Goal: Information Seeking & Learning: Learn about a topic

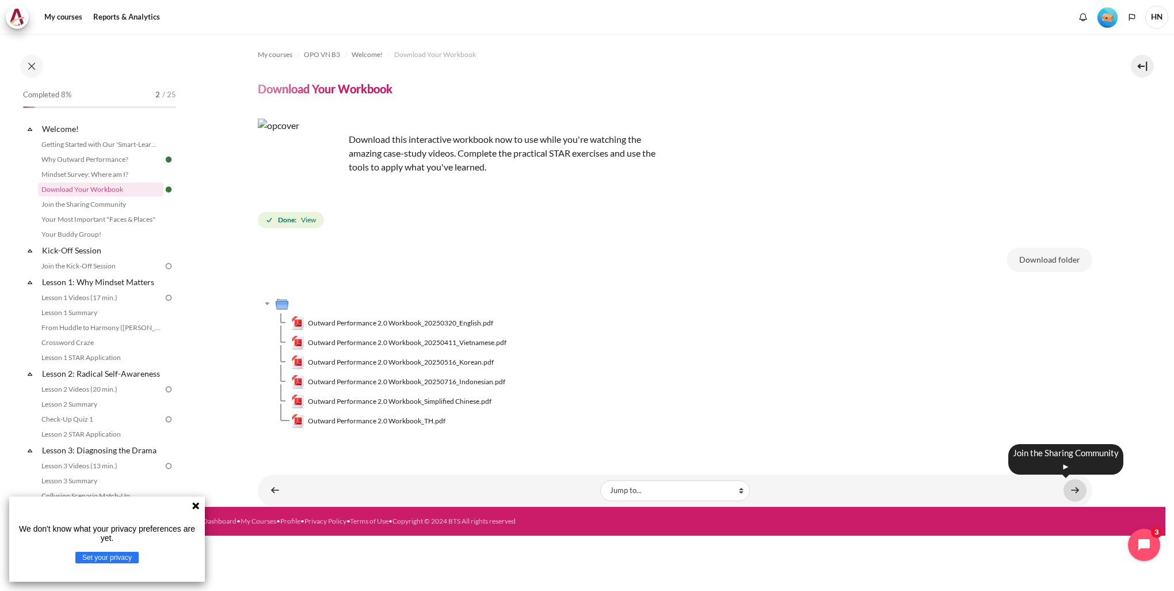
click at [1074, 488] on link "Content" at bounding box center [1075, 490] width 23 height 22
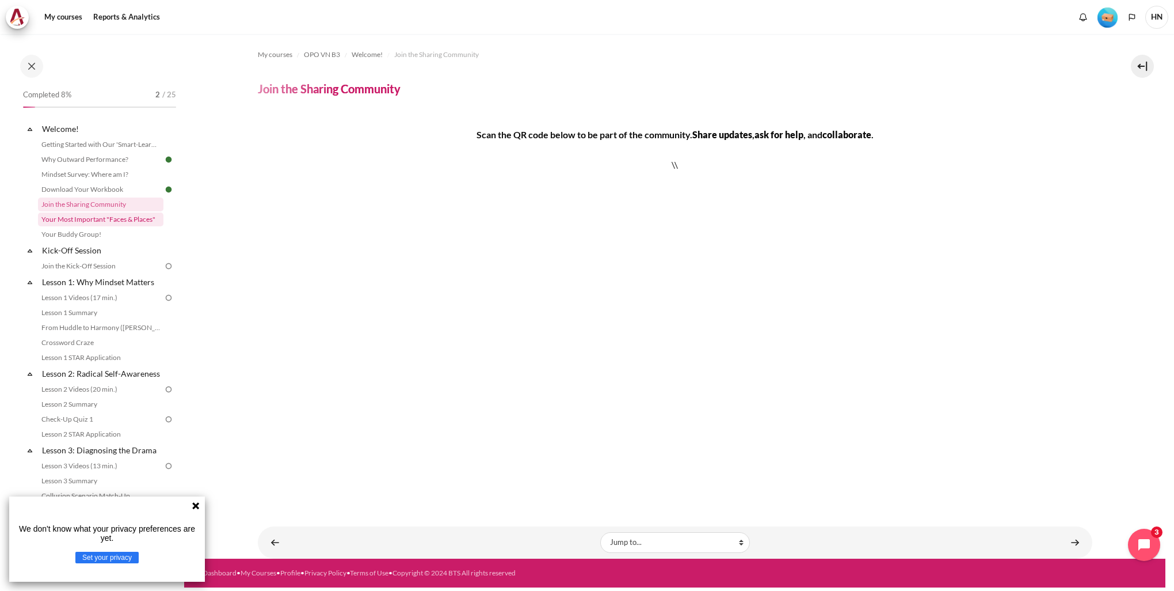
click at [119, 219] on link "Your Most Important "Faces & Places"" at bounding box center [100, 219] width 125 height 14
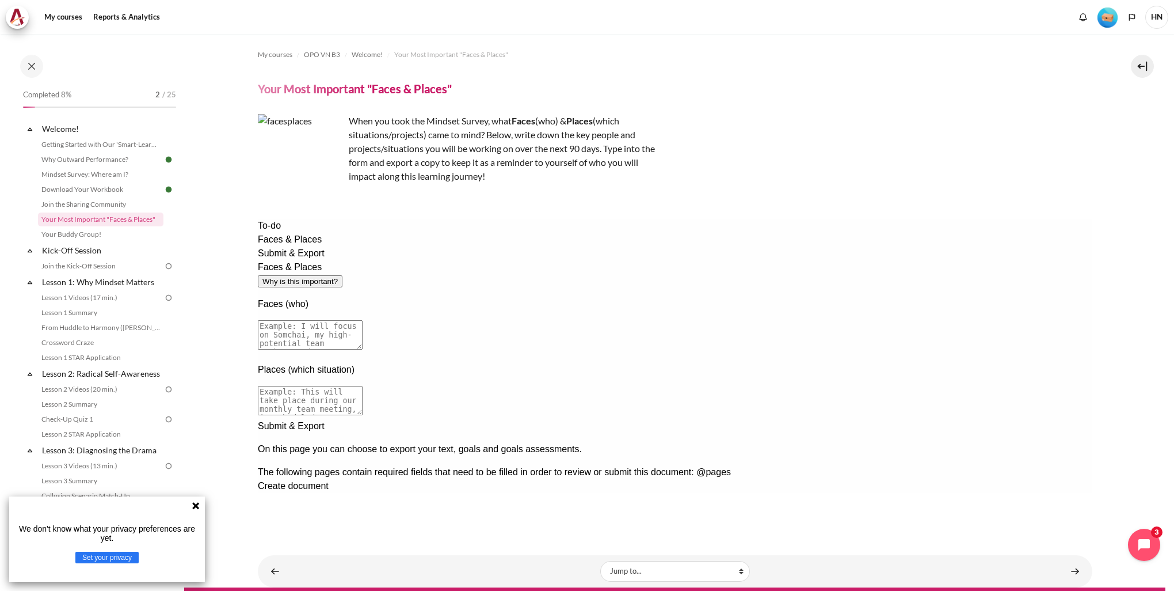
click at [362, 320] on textarea at bounding box center [309, 334] width 105 height 29
click at [362, 320] on textarea "I joined" at bounding box center [309, 334] width 105 height 29
click at [362, 386] on textarea at bounding box center [309, 400] width 105 height 29
click at [362, 320] on textarea "I joined the urgent and important project led by region and need to collaborate…" at bounding box center [309, 334] width 105 height 29
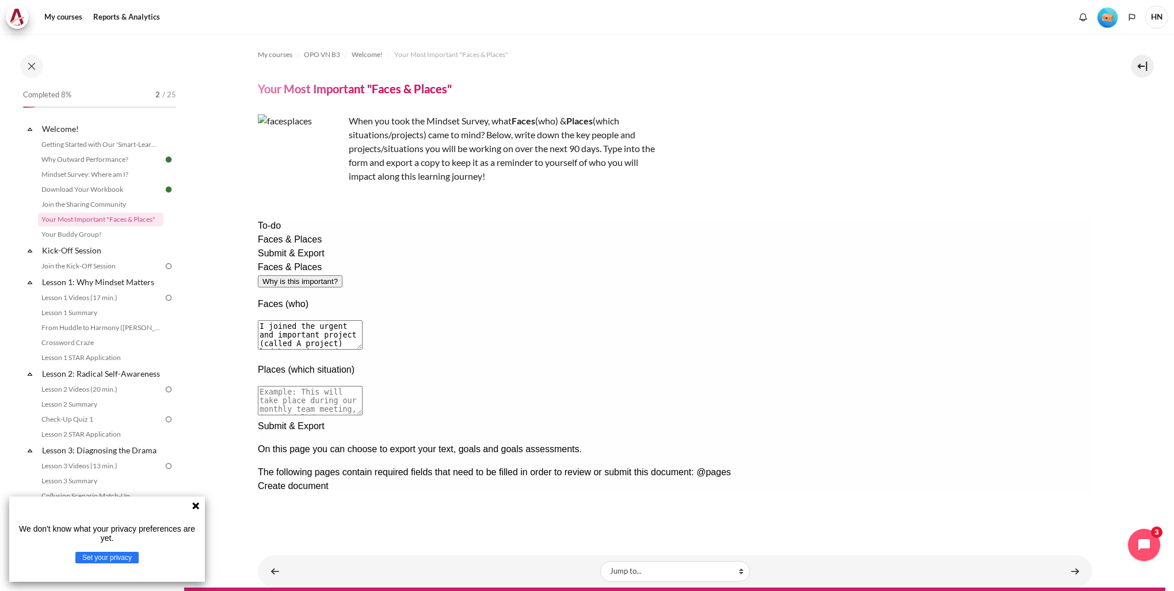
click at [362, 386] on textarea at bounding box center [309, 400] width 105 height 29
type textarea "I joined the urgent and important project (called A project) led by region and …"
click at [362, 386] on textarea at bounding box center [309, 400] width 105 height 29
type textarea "M"
click at [362, 386] on textarea "Due to the tight timeline, meeting and request always invited in the last minut…" at bounding box center [309, 400] width 105 height 29
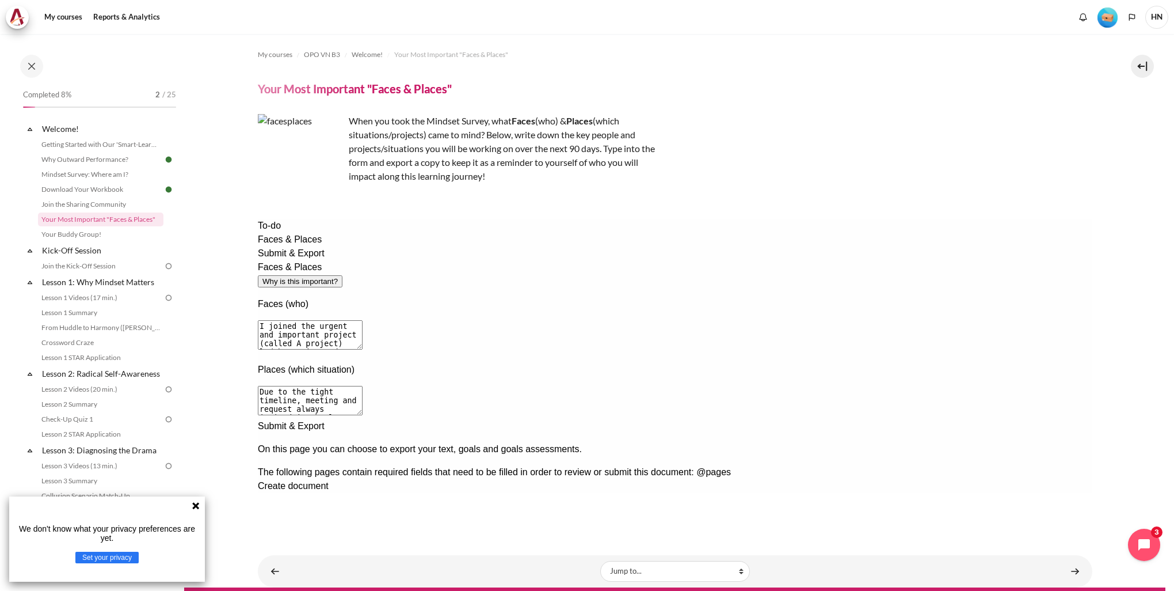
click at [362, 386] on textarea "Due to the tight timeline, meeting and request always invited in the last minut…" at bounding box center [309, 400] width 105 height 29
drag, startPoint x: 489, startPoint y: 347, endPoint x: 536, endPoint y: 344, distance: 46.7
click at [362, 386] on textarea "Due to the tight timeline, meeting and request always invited in the last minut…" at bounding box center [309, 400] width 105 height 29
click at [362, 386] on textarea "Due to the tight timeline, meeting always invited in the last minutes" at bounding box center [309, 400] width 105 height 29
type textarea "Due to the tight timeline, meeting always invited in the last minutes with a lo…"
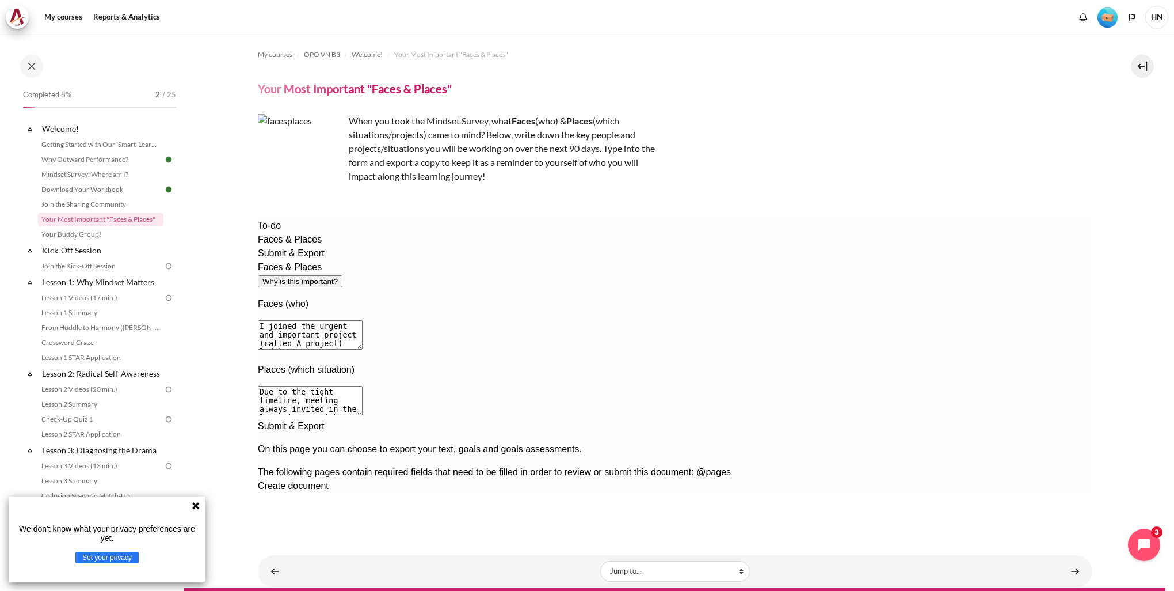
click at [926, 419] on div "Next documentation step" at bounding box center [674, 419] width 835 height 0
click at [328, 481] on span "Create document" at bounding box center [292, 486] width 71 height 10
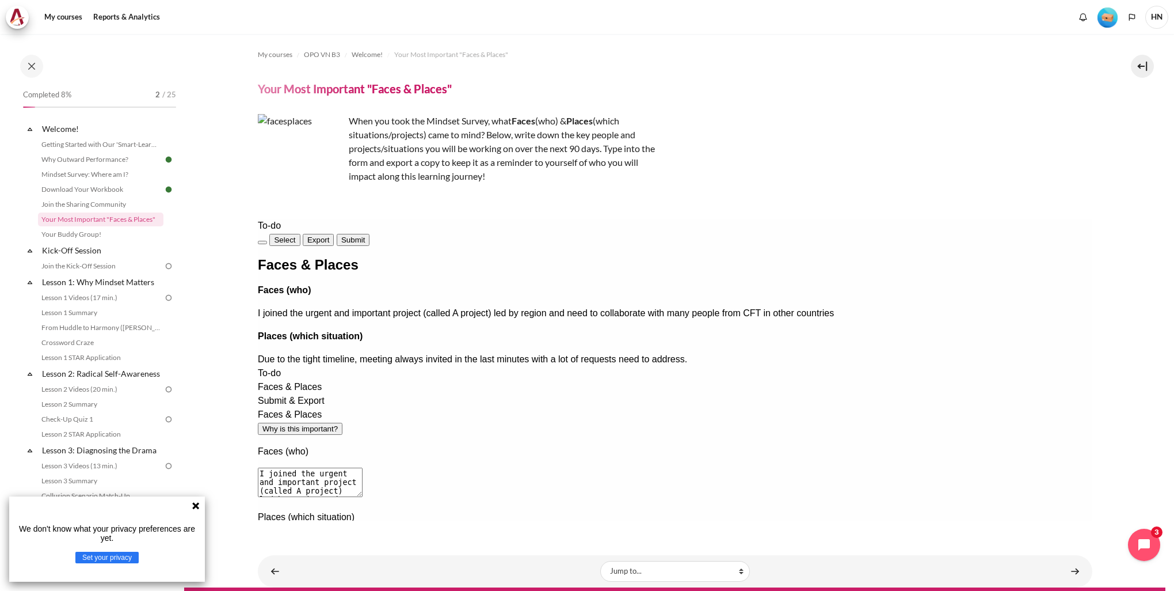
click at [334, 234] on button "Export" at bounding box center [318, 240] width 32 height 12
click at [273, 332] on div "To-do Select Export Submit Faces & Places Faces (who) I joined the urgent and i…" at bounding box center [674, 292] width 835 height 147
click at [972, 411] on div "To-do Select Export Submit Faces & Places Faces (who) I joined the urgent and i…" at bounding box center [674, 429] width 835 height 421
click at [1069, 569] on link "Content" at bounding box center [1075, 571] width 23 height 22
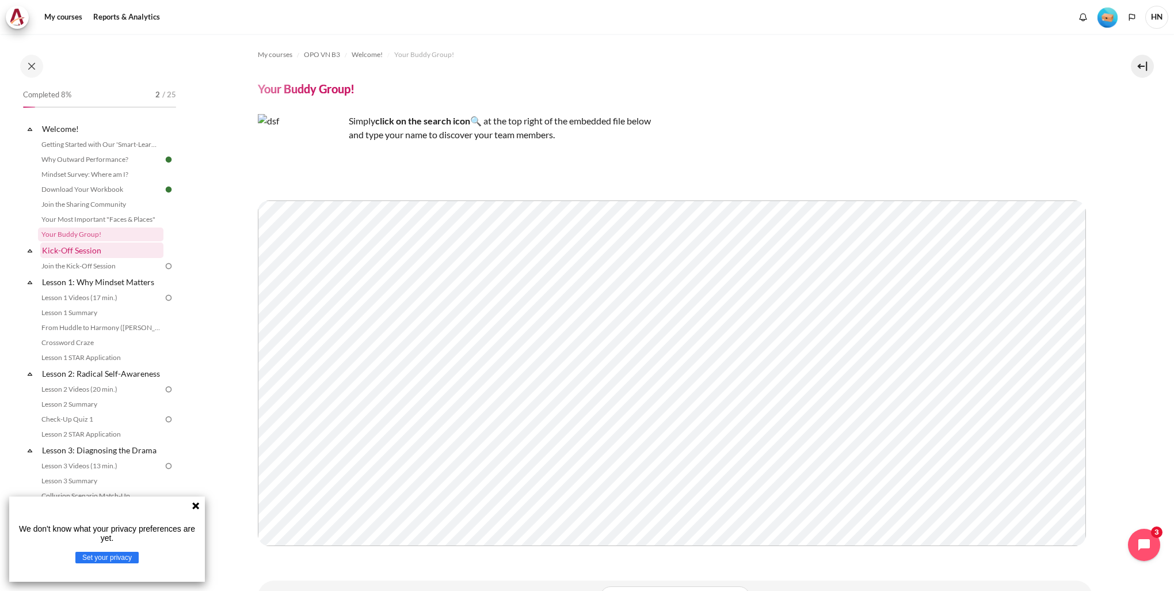
click at [56, 253] on link "Kick-Off Session" at bounding box center [101, 250] width 123 height 16
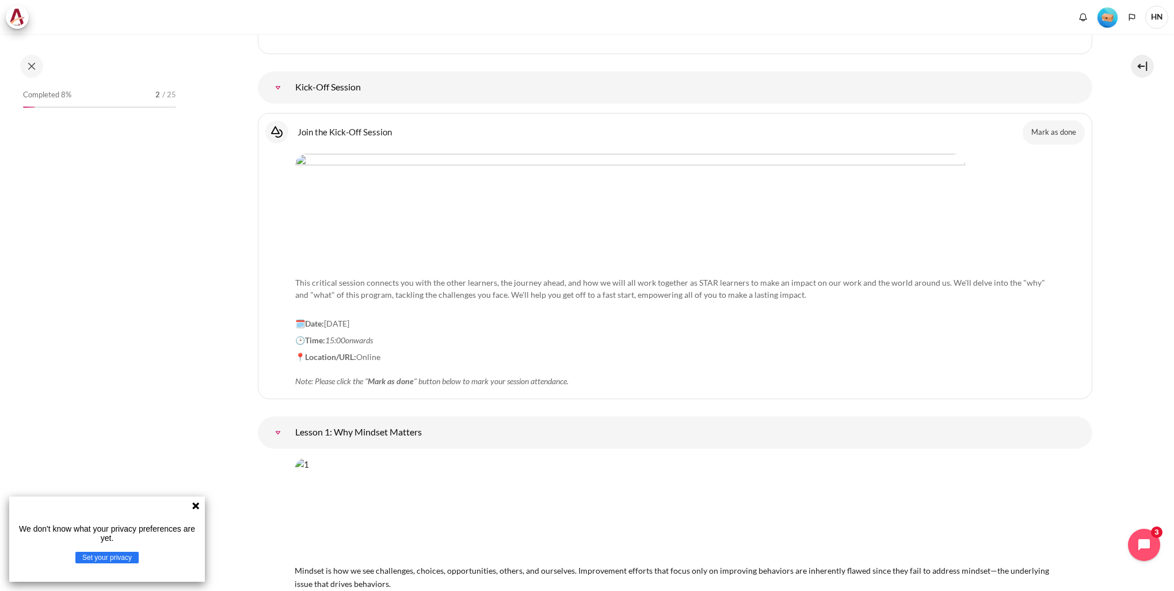
scroll to position [109, 0]
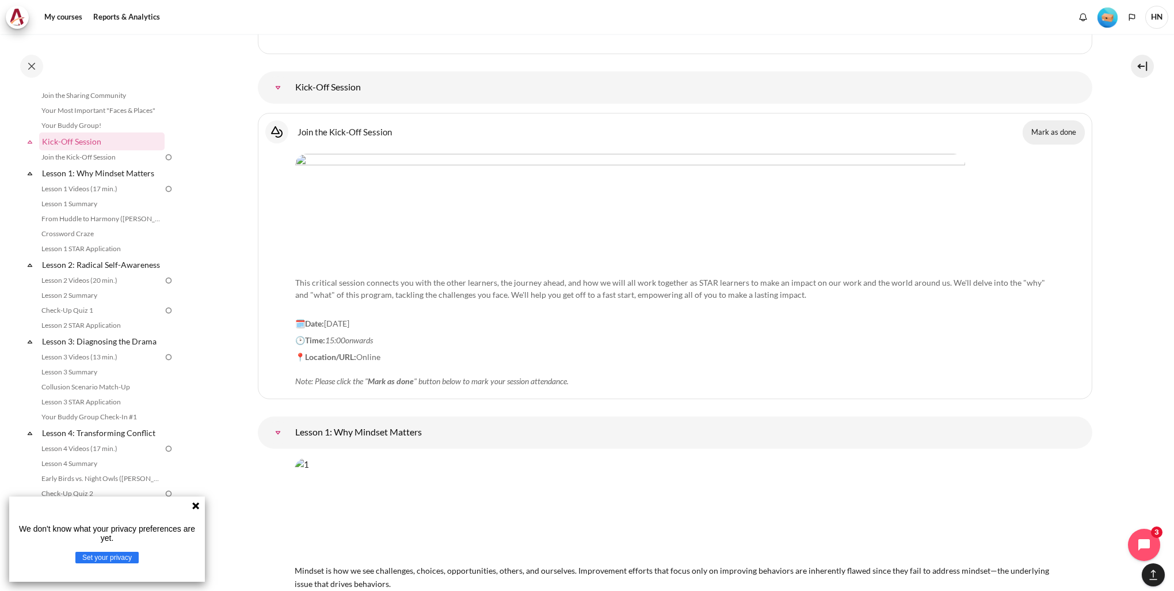
click at [1060, 131] on button "Mark as done" at bounding box center [1054, 132] width 62 height 24
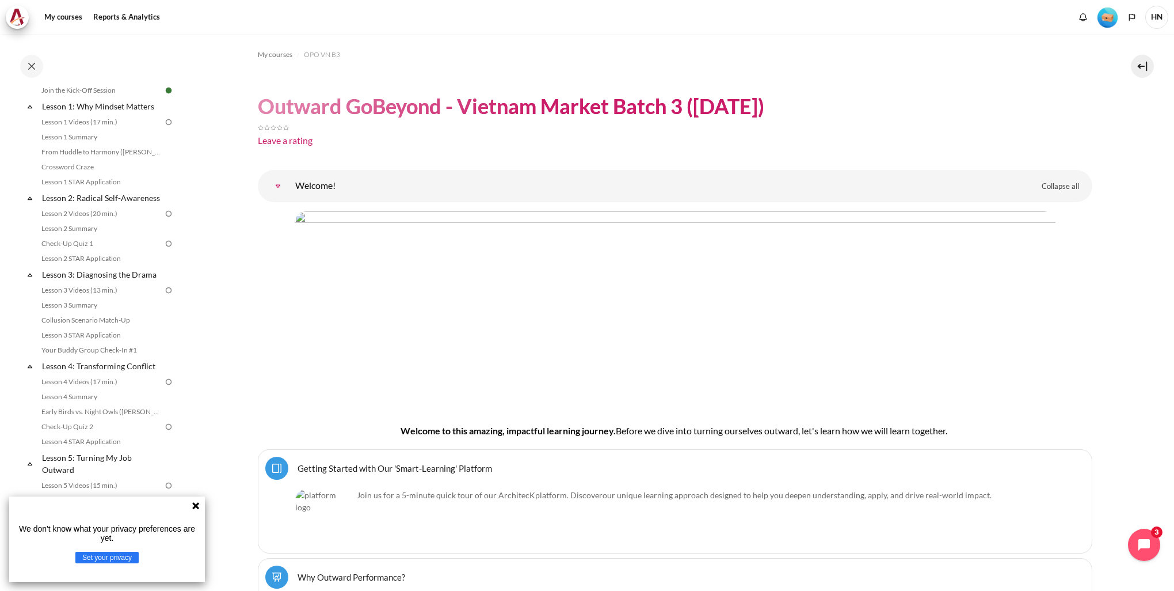
scroll to position [199, 0]
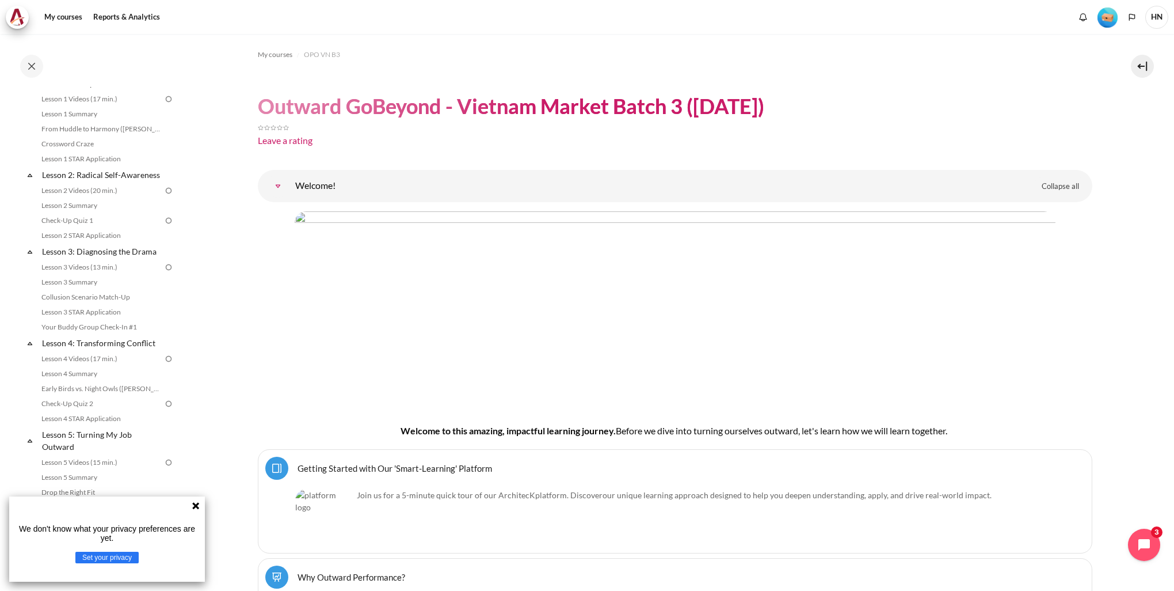
click at [709, 493] on span "our unique learning approach designed to help you deepen understanding, apply, …" at bounding box center [796, 495] width 387 height 10
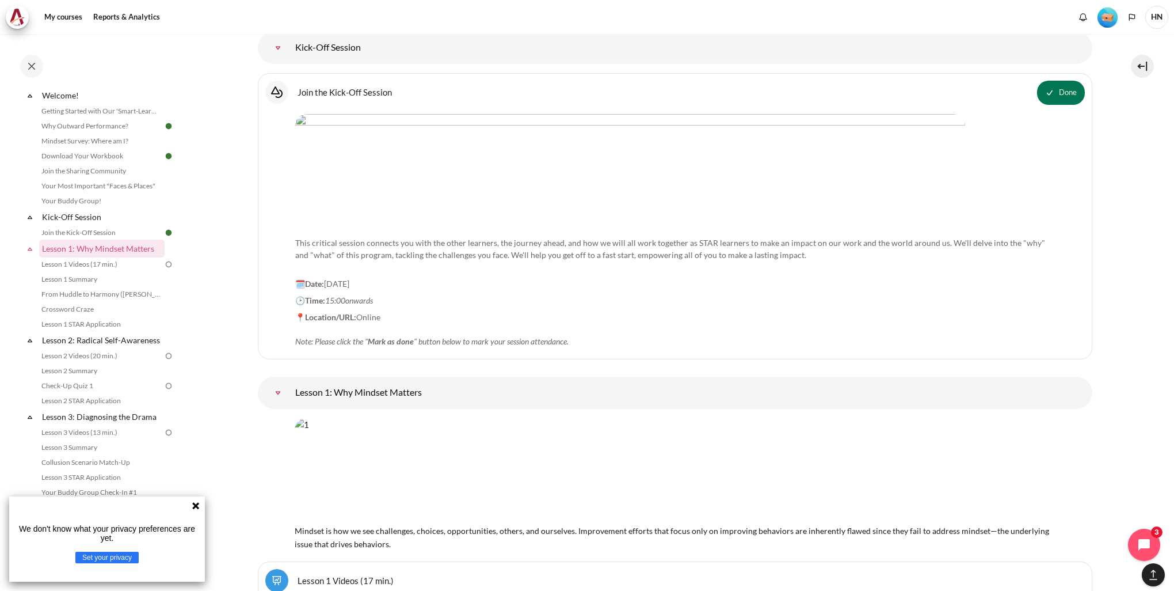
scroll to position [1768, 0]
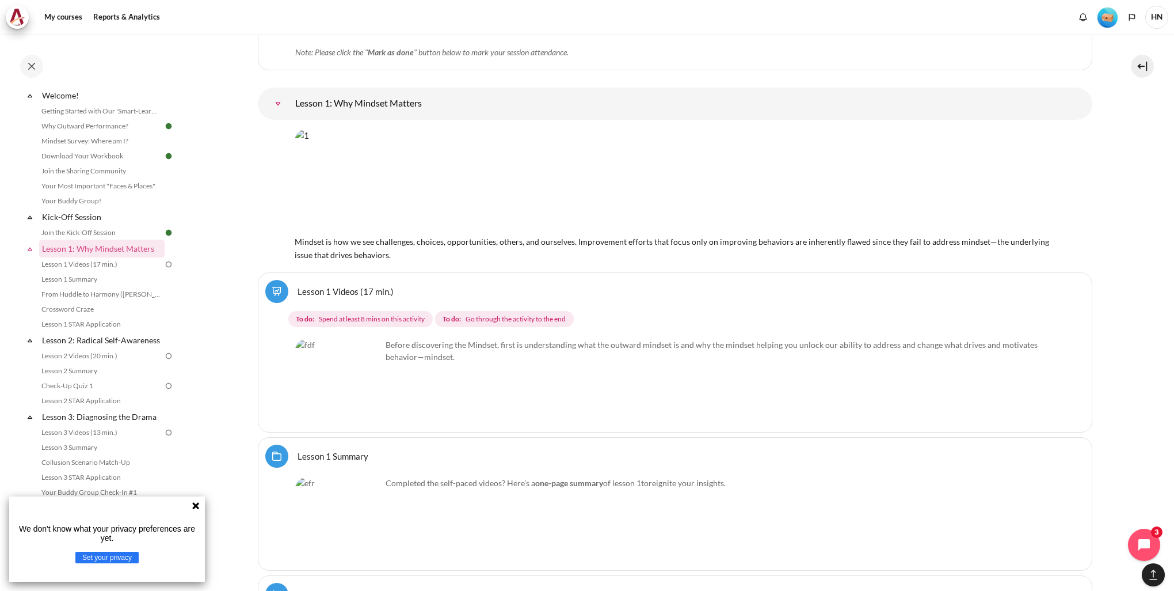
click at [363, 400] on img "Content" at bounding box center [338, 381] width 86 height 86
click at [371, 397] on img "Content" at bounding box center [338, 381] width 86 height 86
click at [343, 376] on img "Content" at bounding box center [338, 381] width 86 height 86
click at [463, 379] on div "Before discovering the Mindset, first is understanding what the outward mindset…" at bounding box center [675, 381] width 760 height 86
click at [644, 446] on div "Lesson 1 Summary Folder" at bounding box center [675, 455] width 820 height 23
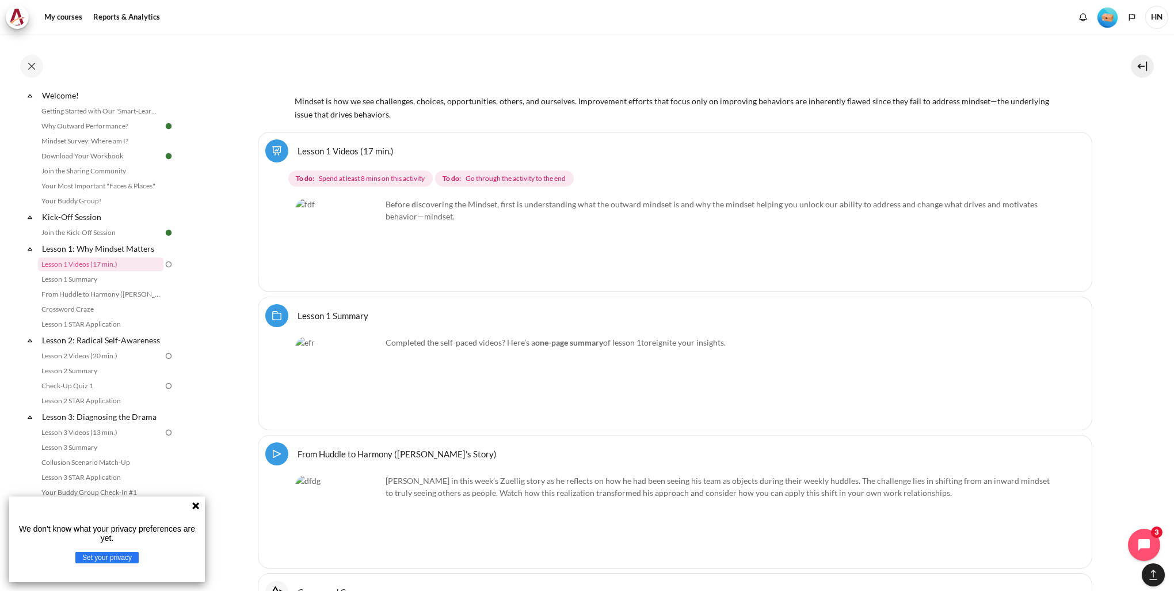
scroll to position [1815, 0]
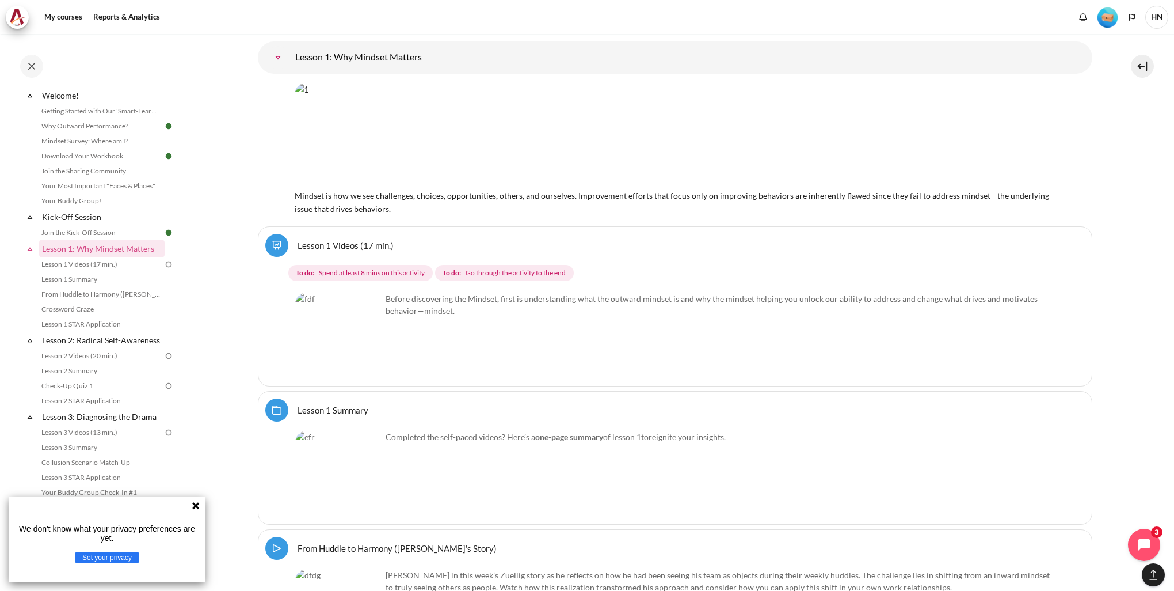
click at [324, 296] on img "Content" at bounding box center [338, 335] width 86 height 86
click at [101, 264] on link "Lesson 1 Videos (17 min.)" at bounding box center [100, 264] width 125 height 14
